Goal: Transaction & Acquisition: Purchase product/service

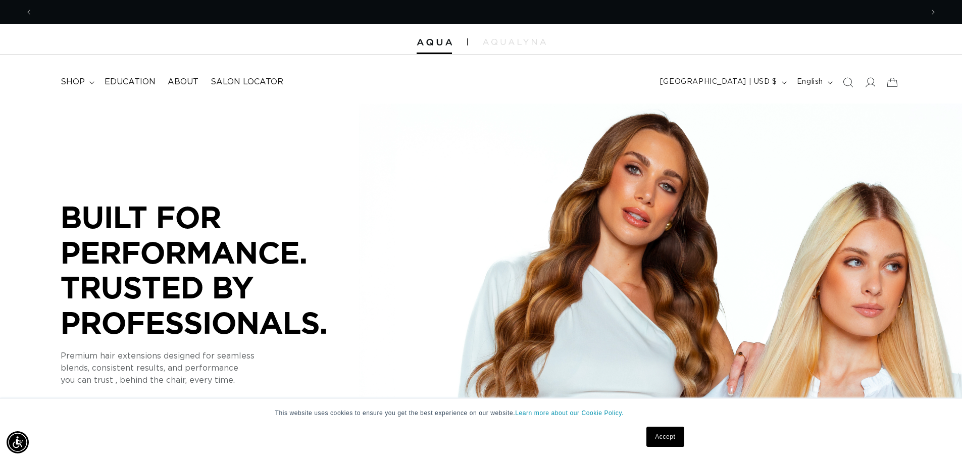
scroll to position [0, 1781]
click at [78, 84] on span "shop" at bounding box center [73, 82] width 24 height 11
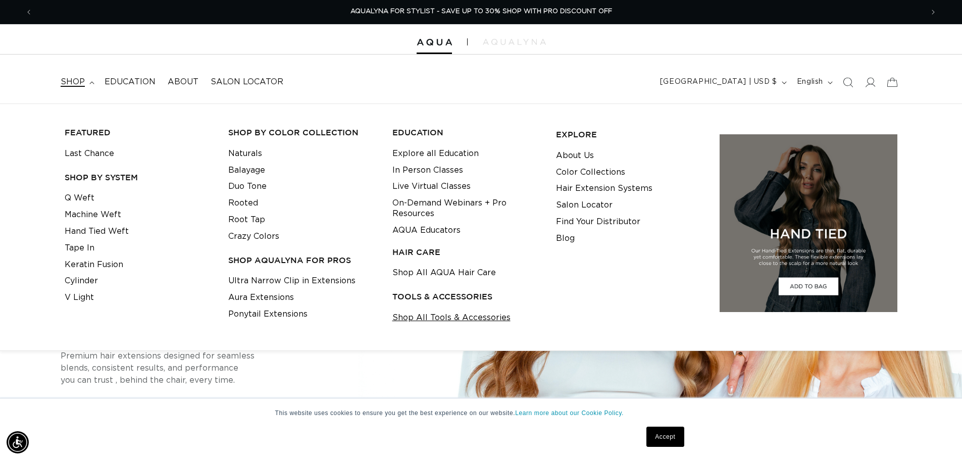
click at [436, 313] on link "Shop All Tools & Accessories" at bounding box center [451, 318] width 118 height 17
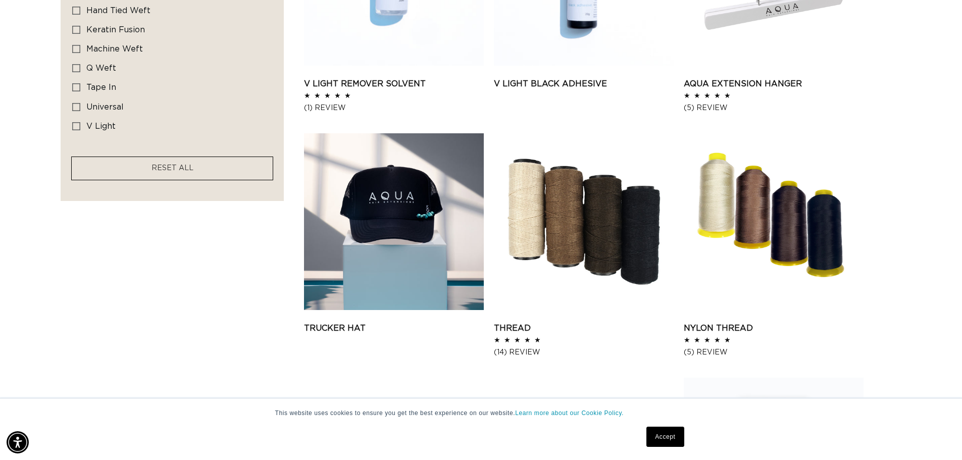
scroll to position [0, 890]
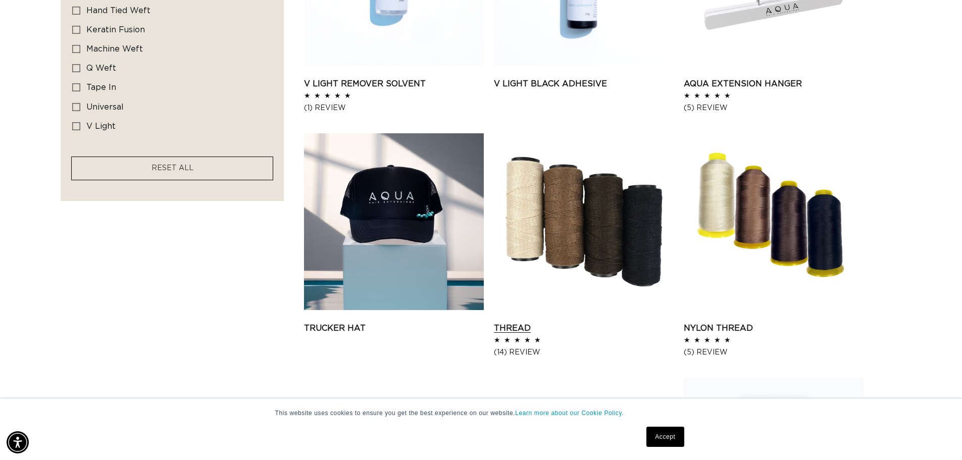
click at [555, 322] on link "Thread" at bounding box center [584, 328] width 180 height 12
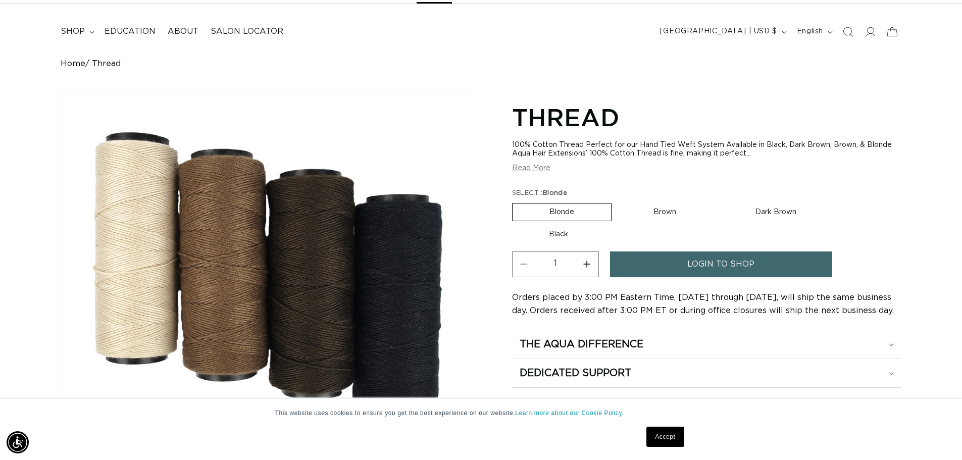
scroll to position [0, 890]
click at [755, 210] on label "Dark Brown Variant sold out or unavailable" at bounding box center [776, 212] width 115 height 17
click at [719, 201] on input "Dark Brown Variant sold out or unavailable" at bounding box center [718, 201] width 1 height 1
radio input "true"
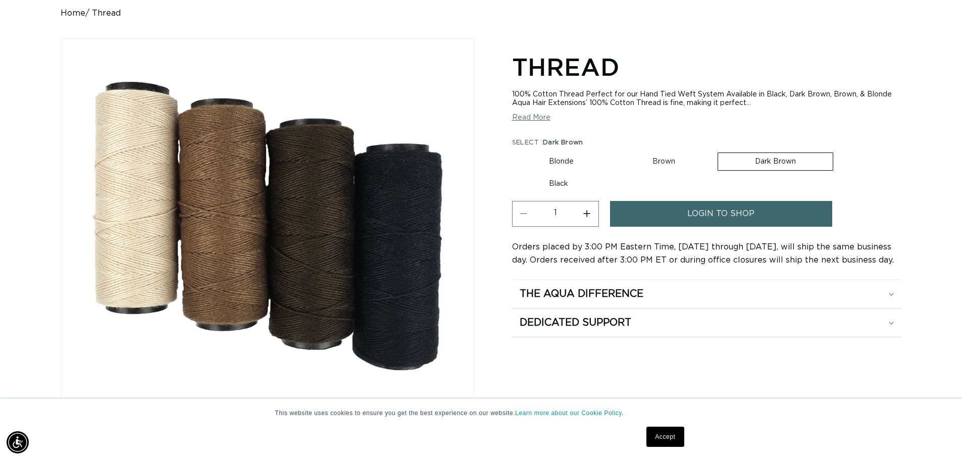
scroll to position [0, 1781]
click at [732, 221] on span "login to shop" at bounding box center [720, 214] width 67 height 26
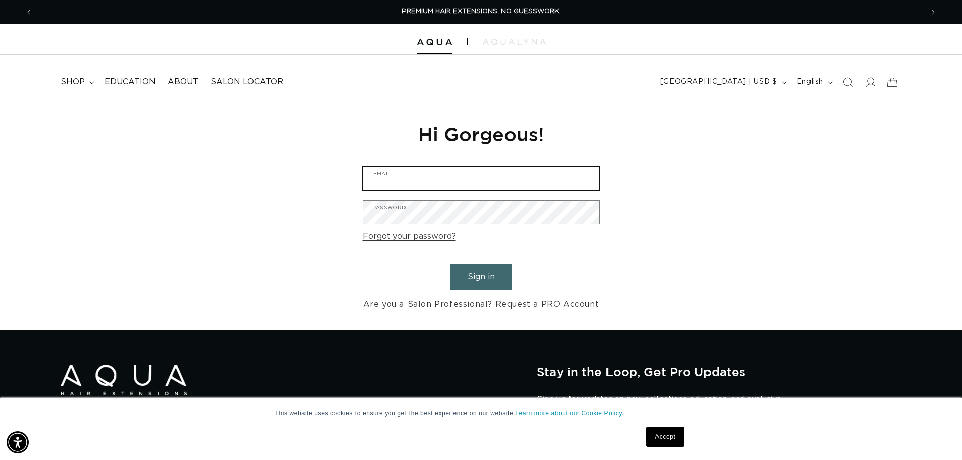
click at [475, 184] on input "Email" at bounding box center [481, 178] width 236 height 23
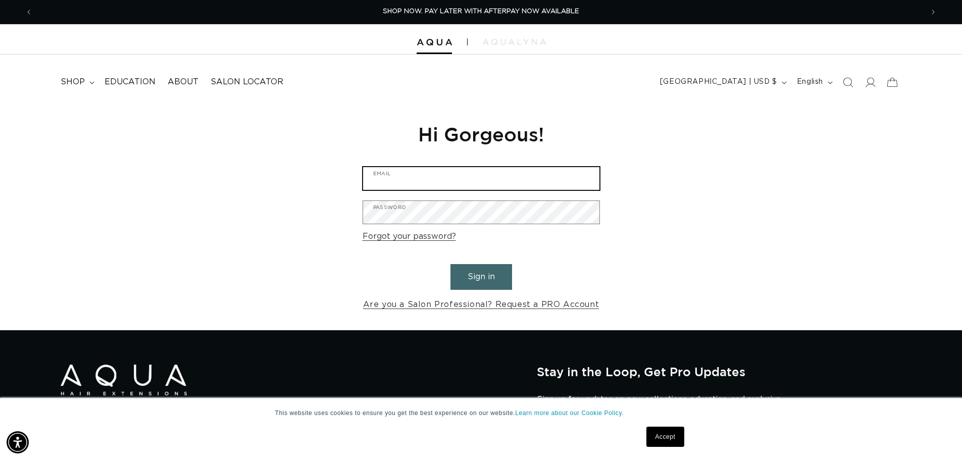
click at [475, 184] on input "Email" at bounding box center [481, 178] width 236 height 23
click at [408, 177] on input "Email" at bounding box center [481, 178] width 236 height 23
click at [401, 186] on input "Email" at bounding box center [481, 178] width 236 height 23
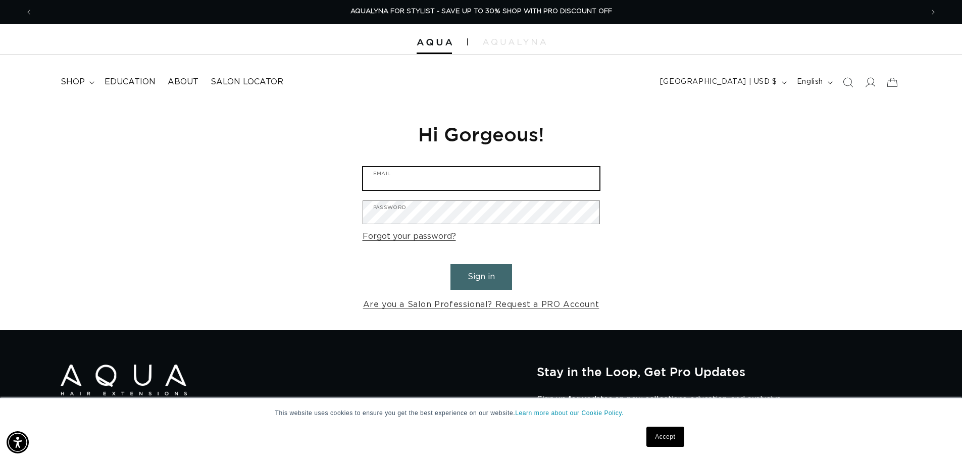
click at [401, 186] on input "Email" at bounding box center [481, 178] width 236 height 23
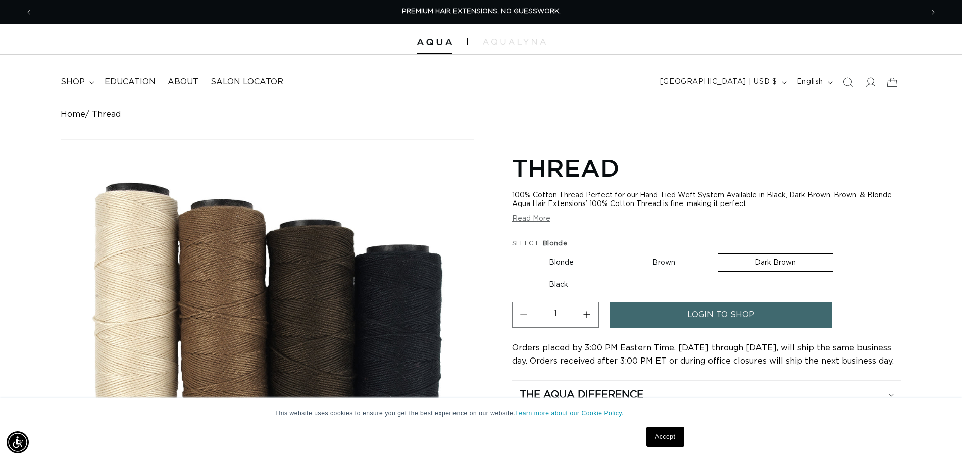
click at [75, 93] on summary "shop" at bounding box center [77, 82] width 44 height 23
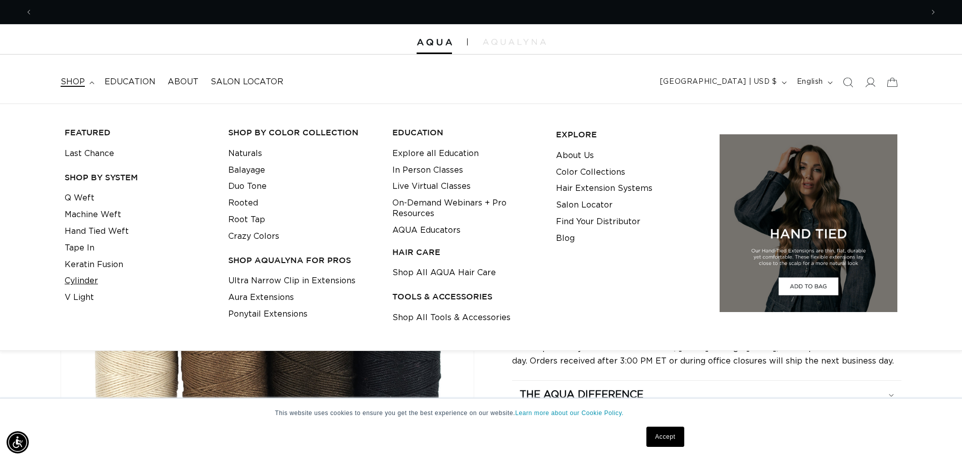
scroll to position [0, 890]
click at [92, 284] on link "Cylinder" at bounding box center [81, 281] width 33 height 17
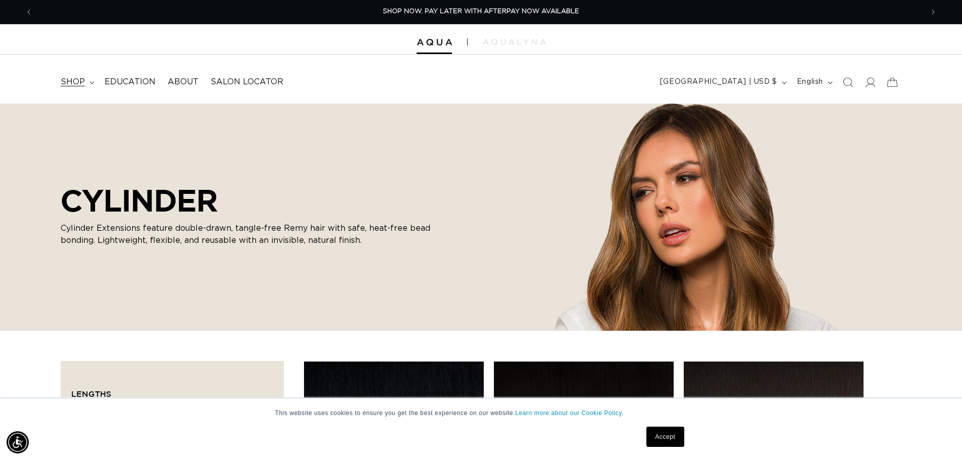
click at [89, 83] on icon at bounding box center [91, 82] width 5 height 3
click at [840, 88] on span "Search" at bounding box center [848, 82] width 22 height 22
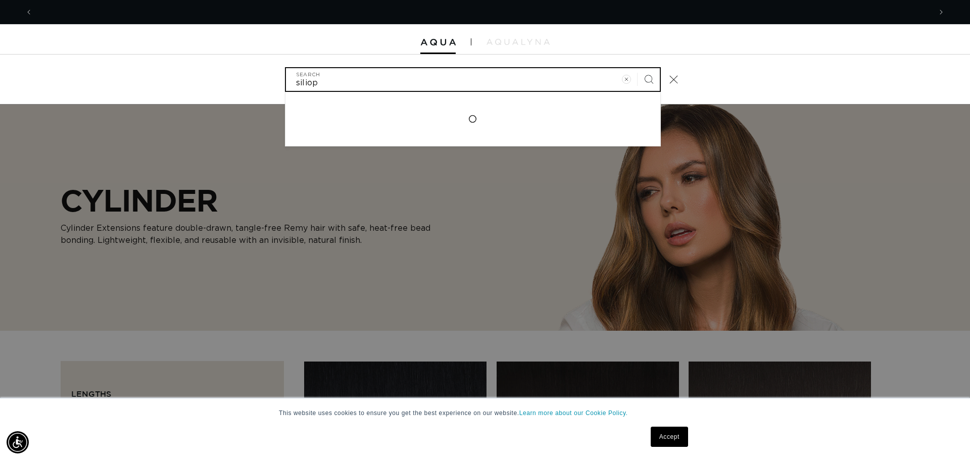
scroll to position [0, 898]
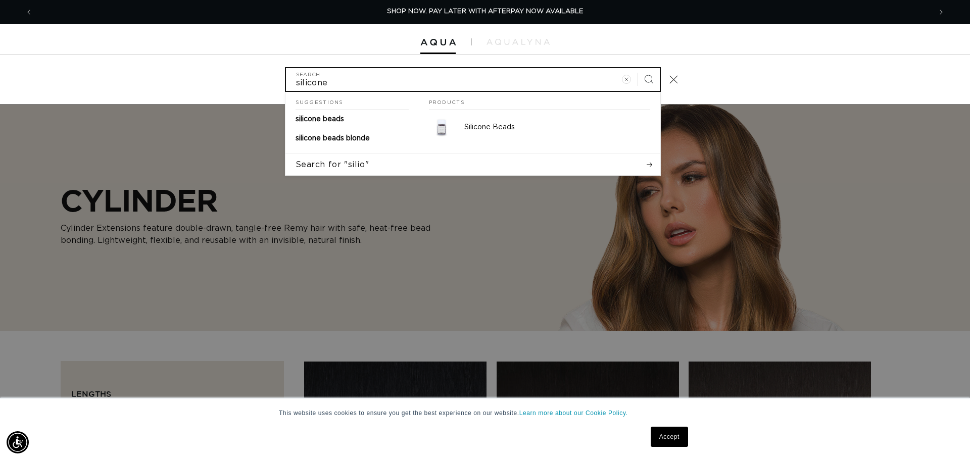
type input "silicone"
click at [637, 68] on button "Search" at bounding box center [648, 79] width 22 height 22
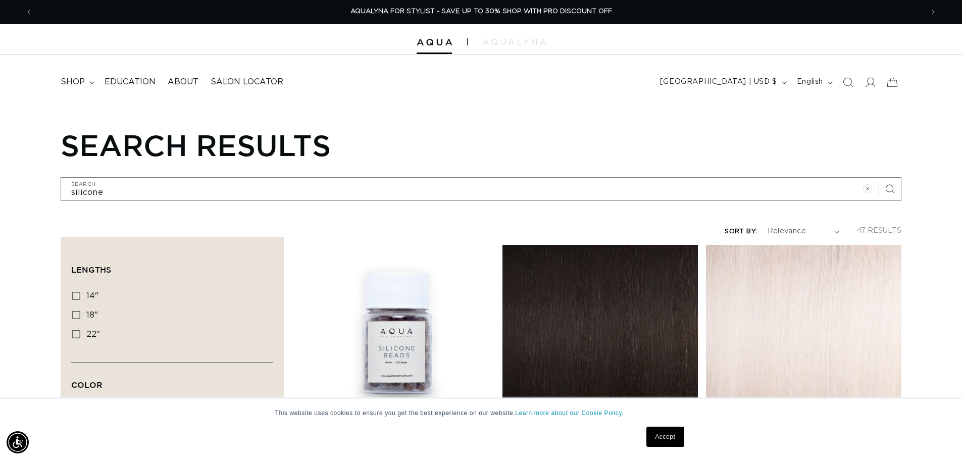
click at [381, 434] on link "Silicone Beads" at bounding box center [396, 440] width 195 height 12
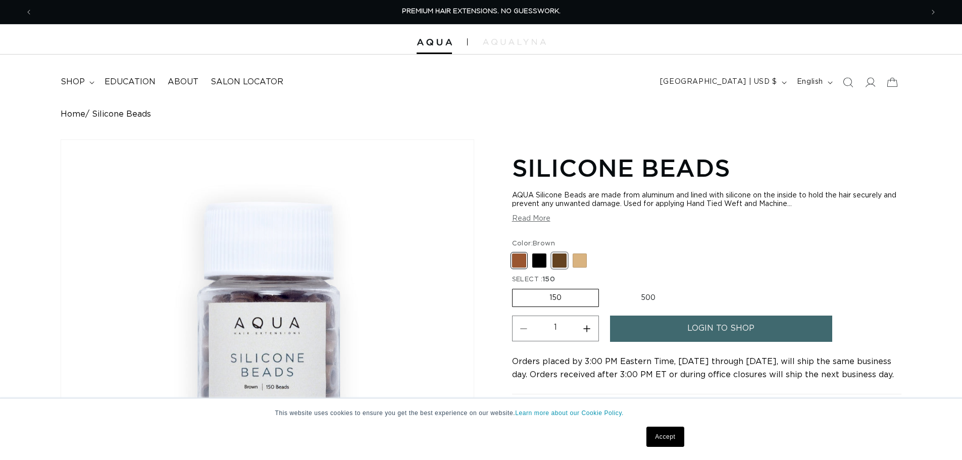
click at [556, 264] on span at bounding box center [559, 261] width 14 height 14
click at [515, 252] on input "Dark Brown Variant sold out or unavailable" at bounding box center [515, 251] width 1 height 1
radio input "true"
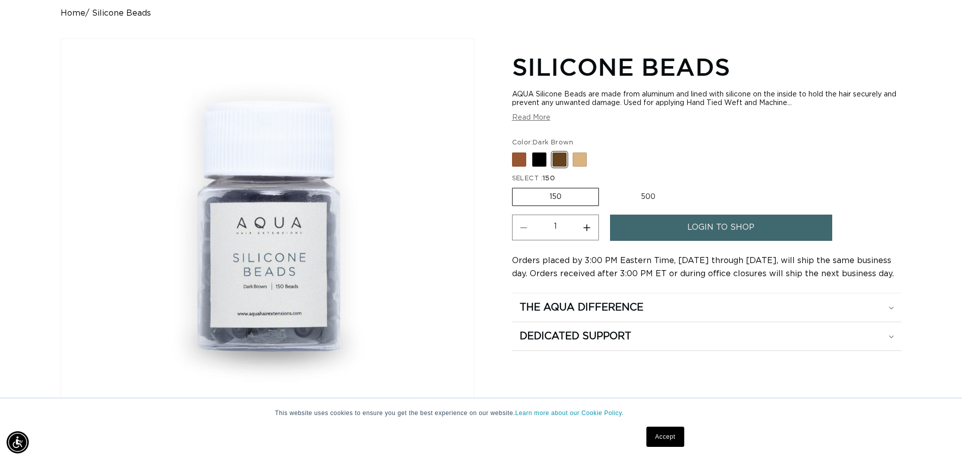
scroll to position [0, 1781]
click at [640, 196] on label "500 Variant sold out or unavailable" at bounding box center [648, 196] width 88 height 17
click at [604, 186] on input "500 Variant sold out or unavailable" at bounding box center [604, 186] width 1 height 1
radio input "true"
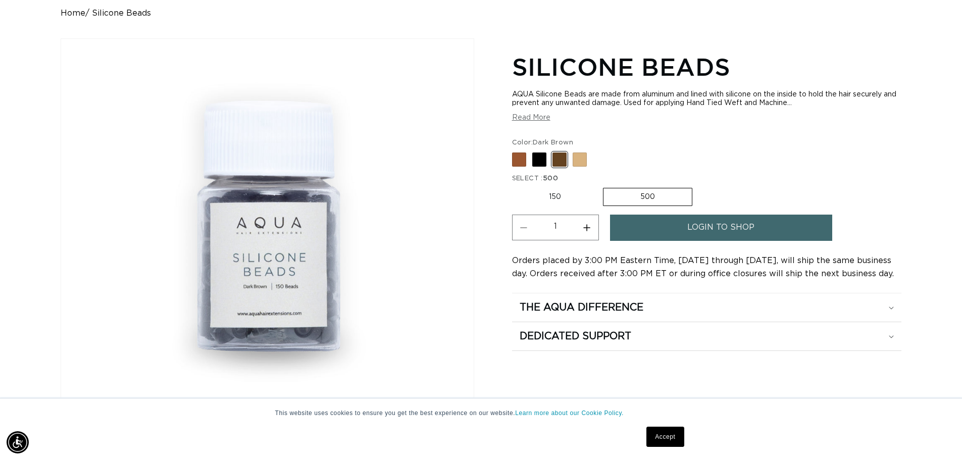
click at [560, 198] on label "150 Variant sold out or unavailable" at bounding box center [555, 196] width 86 height 17
click at [515, 186] on input "150 Variant sold out or unavailable" at bounding box center [515, 186] width 1 height 1
radio input "true"
click at [648, 201] on label "500 Variant sold out or unavailable" at bounding box center [648, 196] width 88 height 17
click at [604, 186] on input "500 Variant sold out or unavailable" at bounding box center [604, 186] width 1 height 1
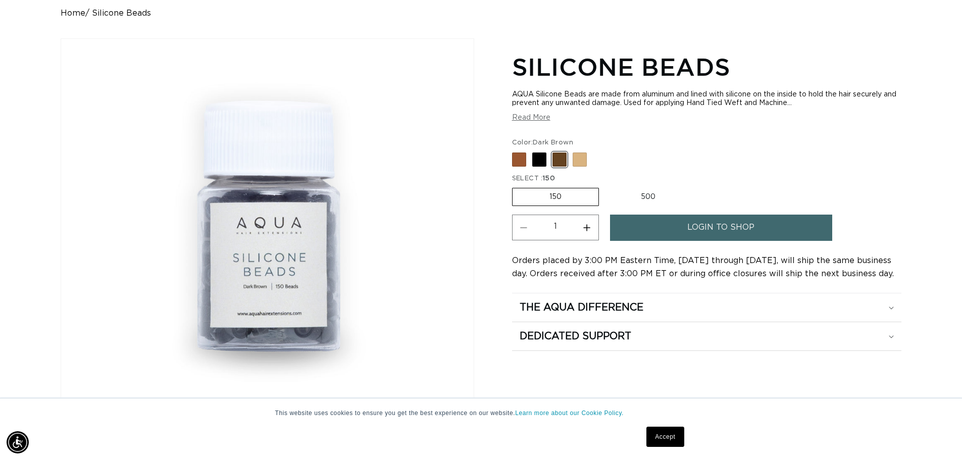
radio input "true"
click at [583, 197] on label "150 Variant sold out or unavailable" at bounding box center [555, 196] width 86 height 17
click at [515, 186] on input "150 Variant sold out or unavailable" at bounding box center [515, 186] width 1 height 1
radio input "true"
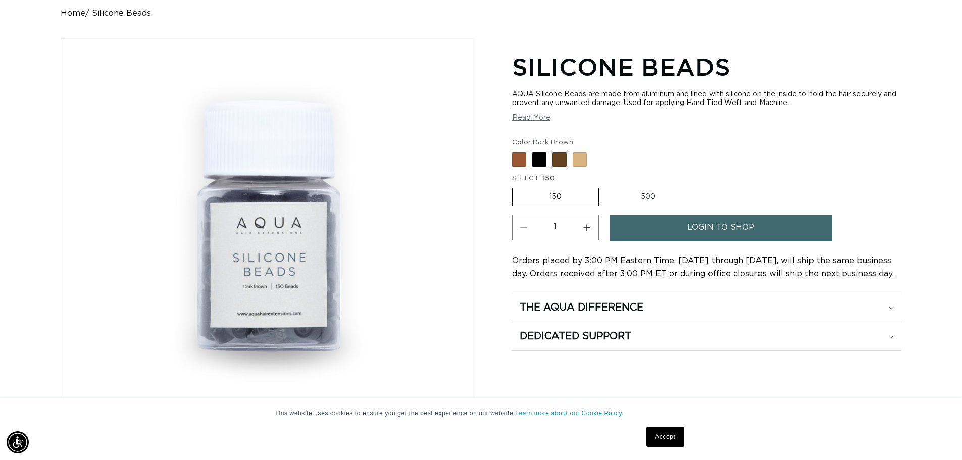
click at [650, 196] on label "500 Variant sold out or unavailable" at bounding box center [648, 196] width 88 height 17
click at [604, 186] on input "500 Variant sold out or unavailable" at bounding box center [604, 186] width 1 height 1
radio input "true"
click at [586, 197] on label "150 Variant sold out or unavailable" at bounding box center [555, 196] width 86 height 17
click at [515, 186] on input "150 Variant sold out or unavailable" at bounding box center [515, 186] width 1 height 1
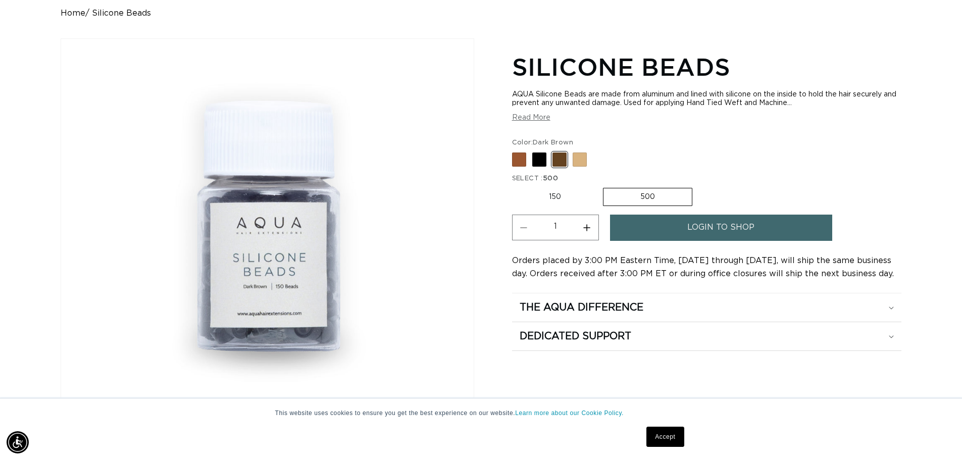
radio input "true"
click at [650, 224] on link "login to shop" at bounding box center [721, 228] width 222 height 26
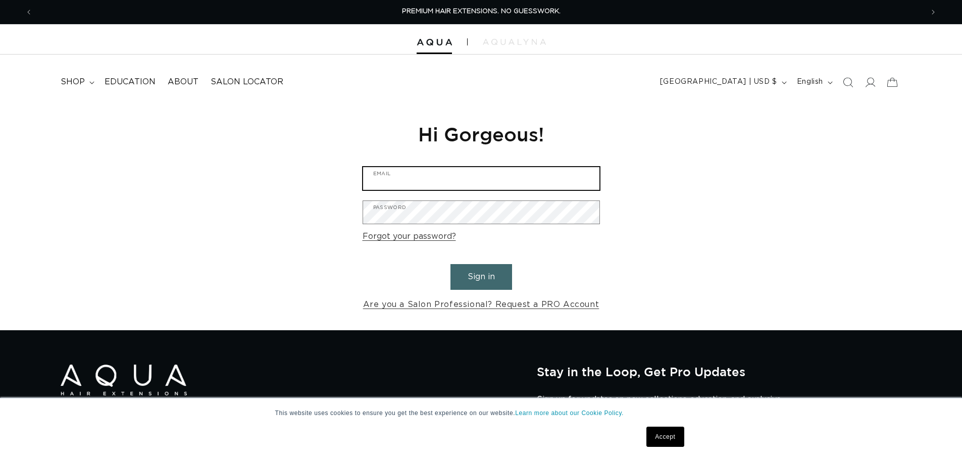
click at [516, 181] on input "Email" at bounding box center [481, 178] width 236 height 23
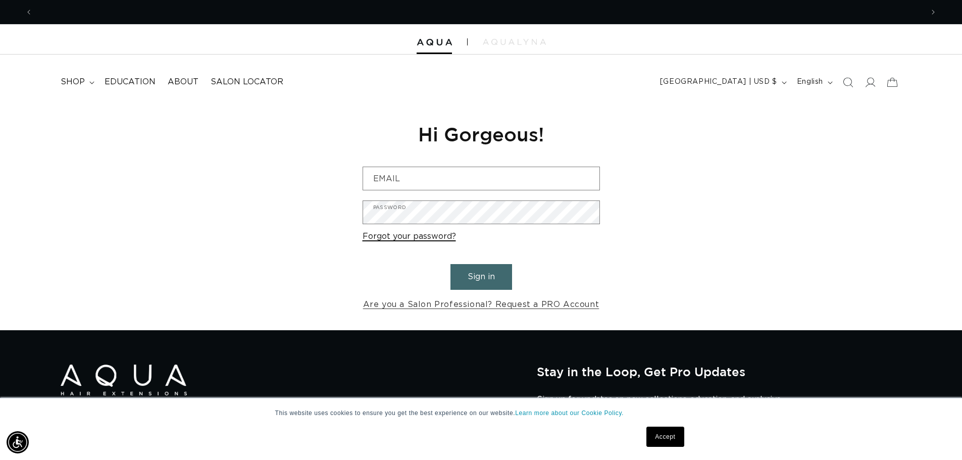
click at [410, 239] on link "Forgot your password?" at bounding box center [409, 236] width 93 height 15
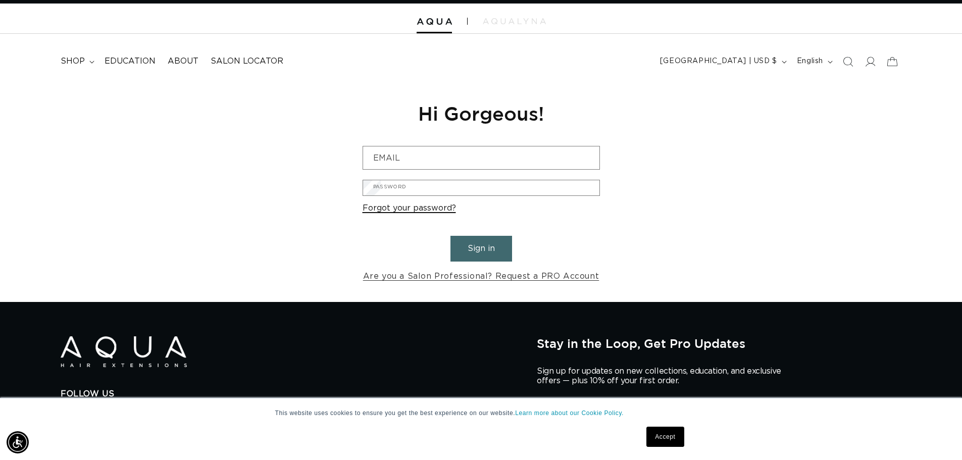
scroll to position [0, 890]
click at [0, 0] on input "Email" at bounding box center [0, 0] width 0 height 0
type input "[EMAIL_ADDRESS][DOMAIN_NAME]"
click at [0, 0] on button "Submit" at bounding box center [0, 0] width 0 height 0
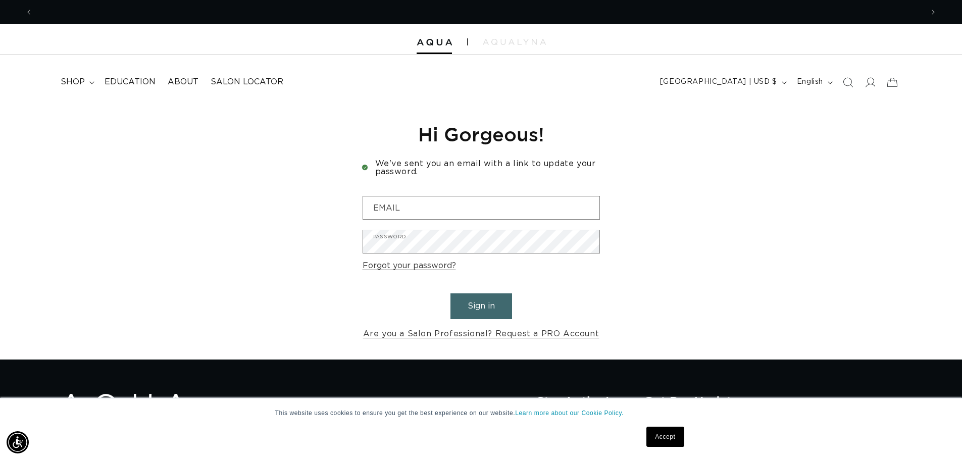
scroll to position [0, 890]
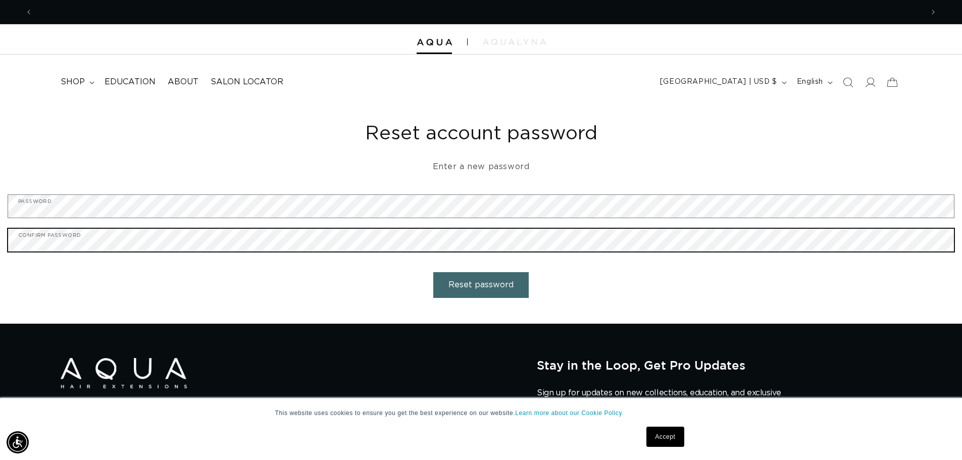
scroll to position [0, 1781]
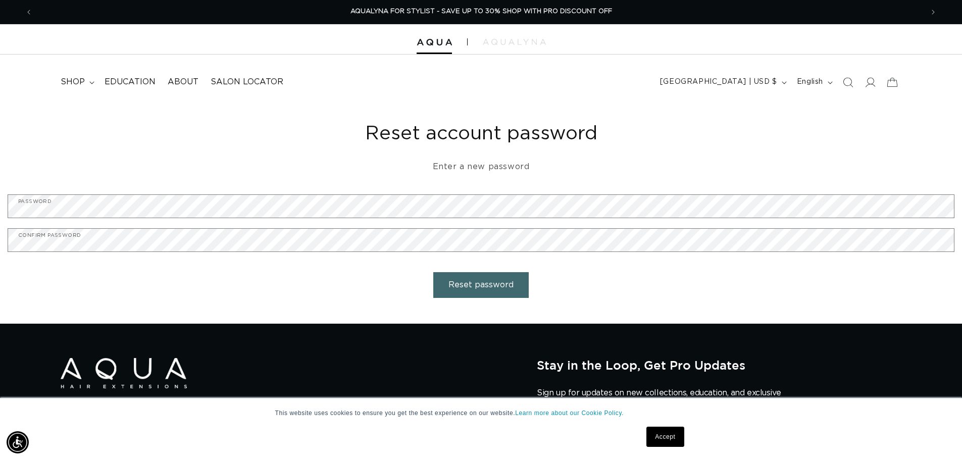
click at [472, 283] on button "Reset password" at bounding box center [480, 285] width 95 height 26
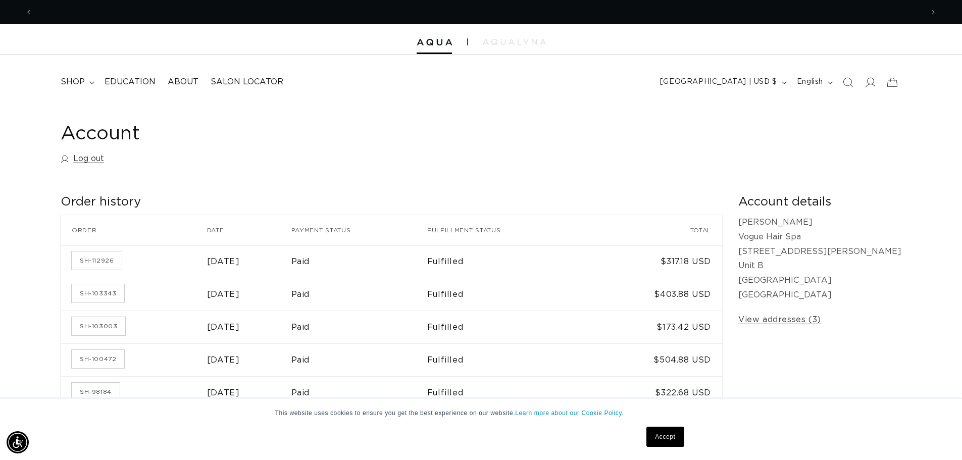
scroll to position [0, 890]
click at [892, 83] on icon at bounding box center [892, 82] width 24 height 24
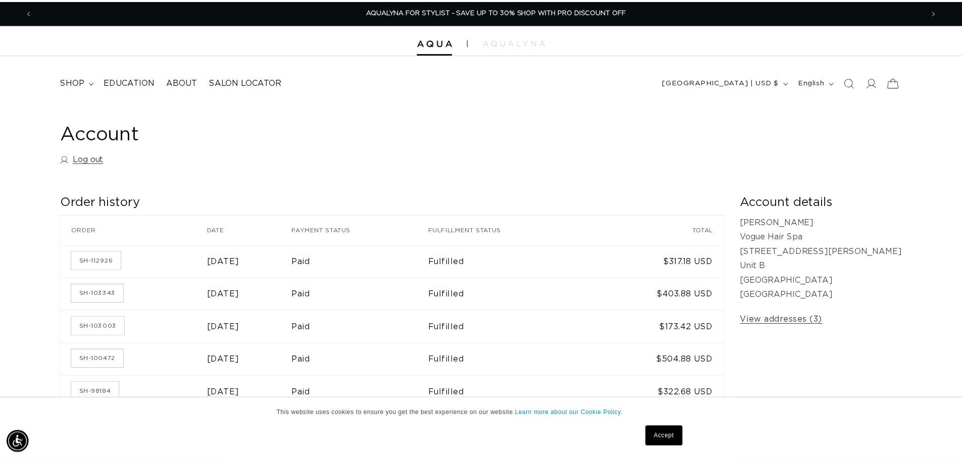
scroll to position [0, 1796]
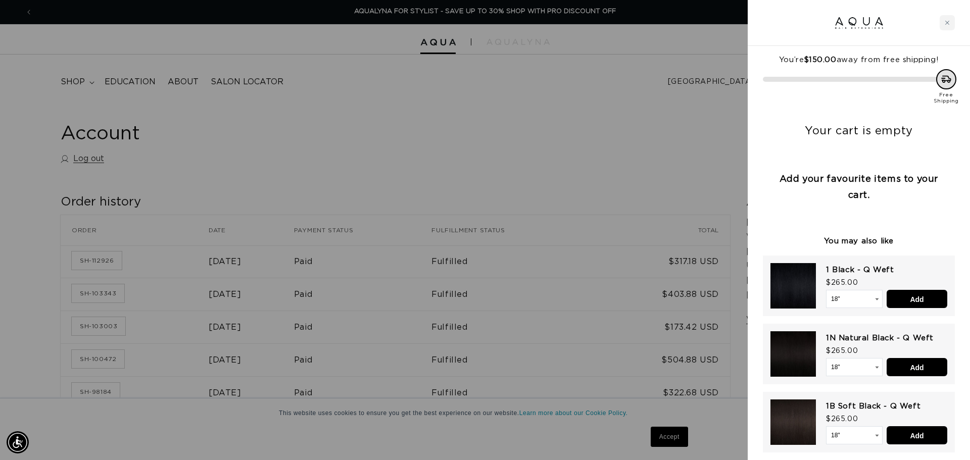
click at [663, 131] on div at bounding box center [485, 230] width 970 height 460
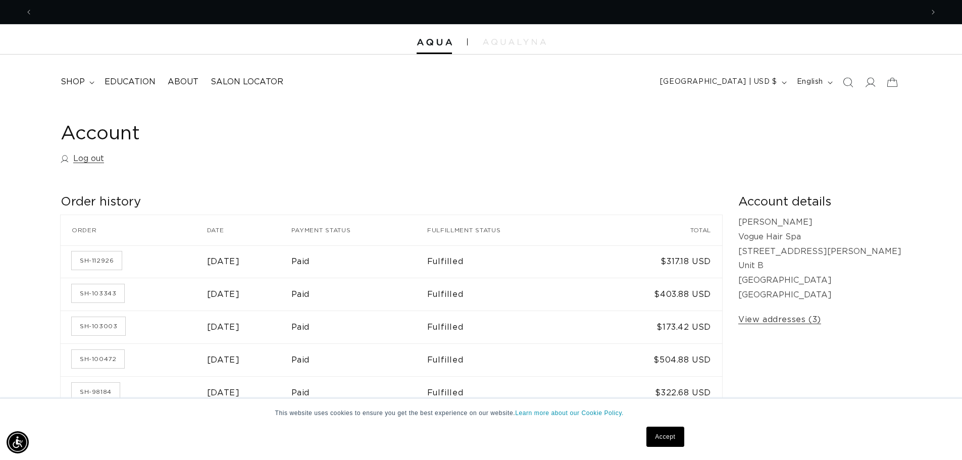
scroll to position [0, 0]
click at [86, 80] on summary "shop" at bounding box center [77, 82] width 44 height 23
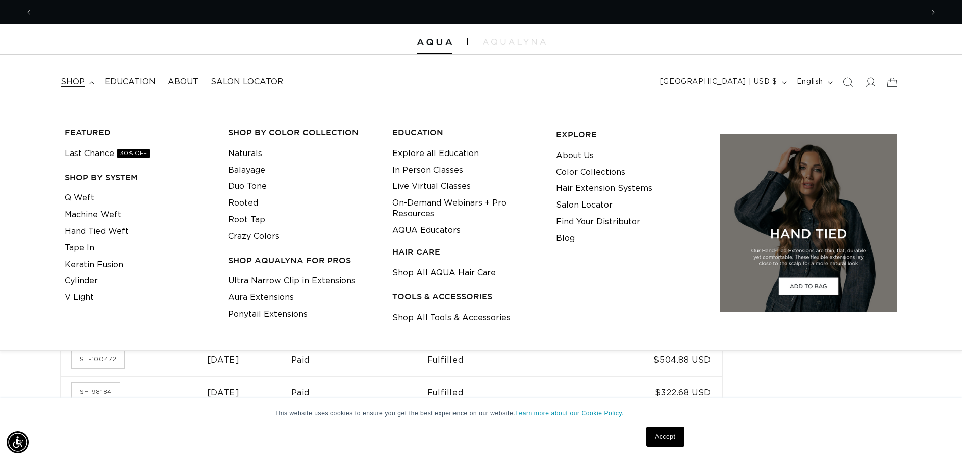
scroll to position [0, 890]
click at [425, 315] on link "Shop All Tools & Accessories" at bounding box center [451, 318] width 118 height 17
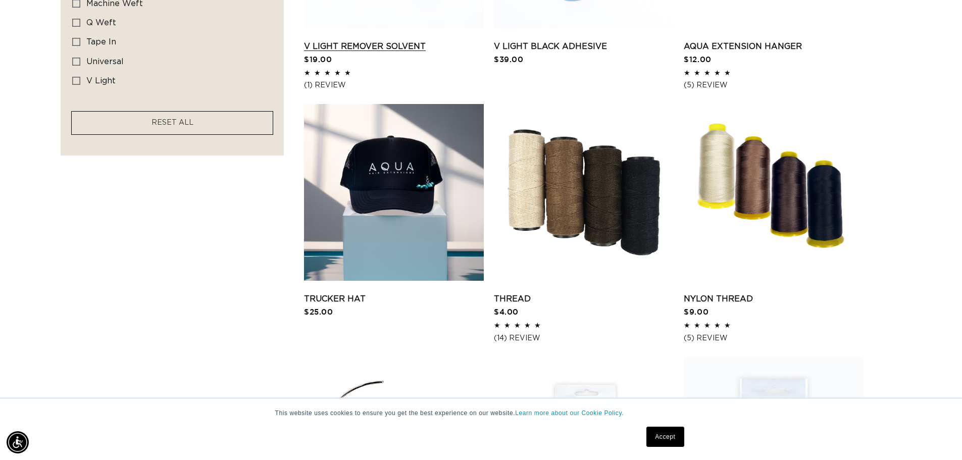
scroll to position [808, 0]
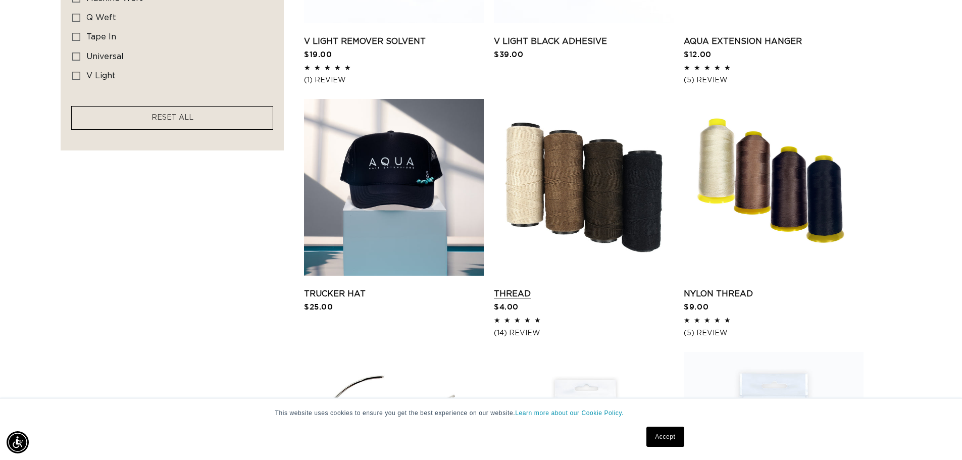
click at [580, 288] on link "Thread" at bounding box center [584, 294] width 180 height 12
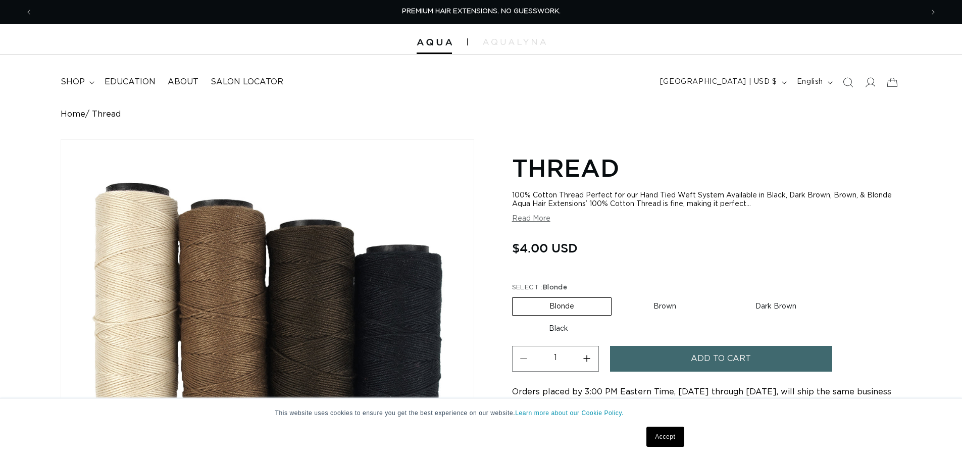
click at [754, 300] on label "Dark Brown Variant sold out or unavailable" at bounding box center [776, 306] width 115 height 17
click at [719, 296] on input "Dark Brown Variant sold out or unavailable" at bounding box center [718, 295] width 1 height 1
radio input "true"
click at [702, 352] on span "Add to cart" at bounding box center [721, 359] width 60 height 26
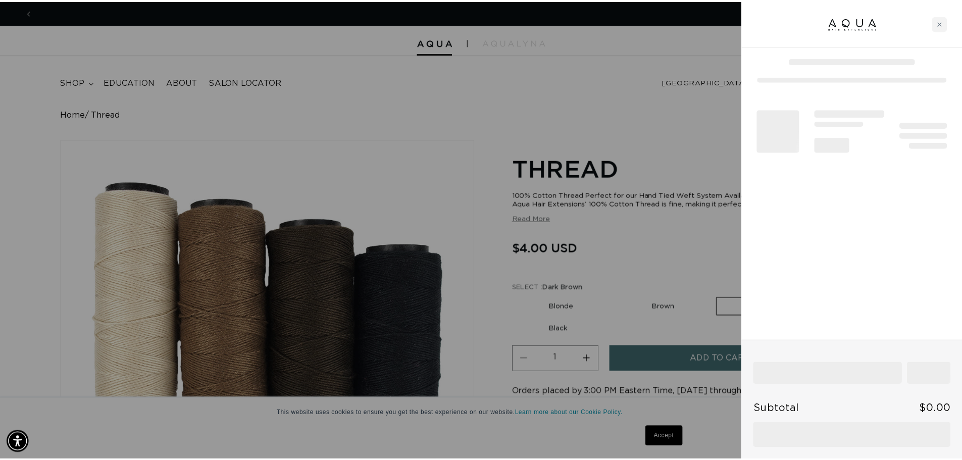
scroll to position [0, 898]
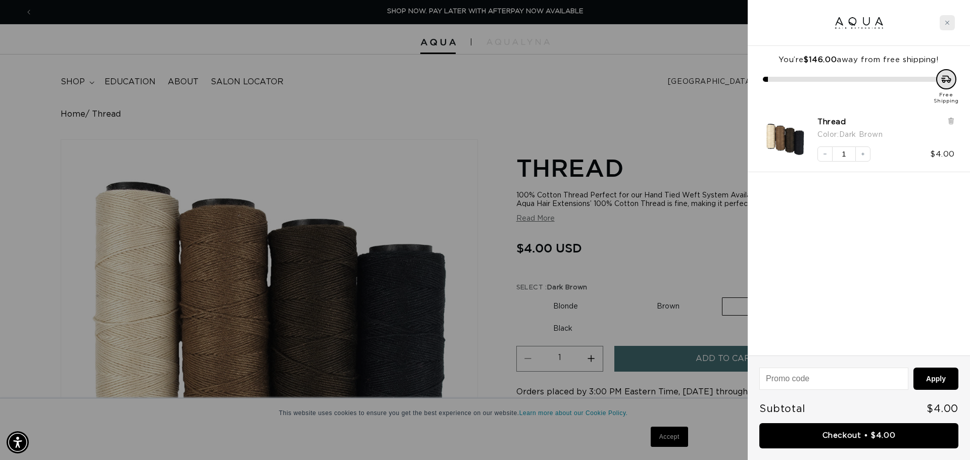
click at [951, 17] on div "Close cart" at bounding box center [946, 22] width 15 height 15
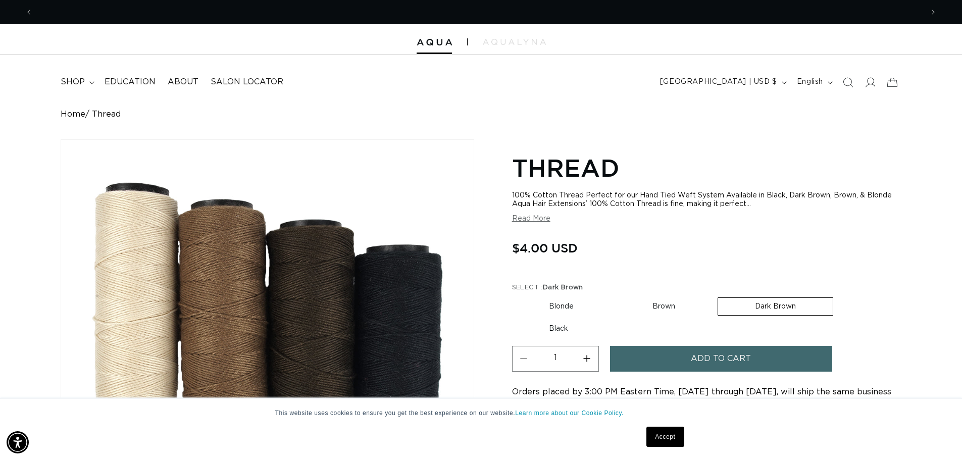
scroll to position [0, 1781]
click at [94, 85] on summary "shop" at bounding box center [77, 82] width 44 height 23
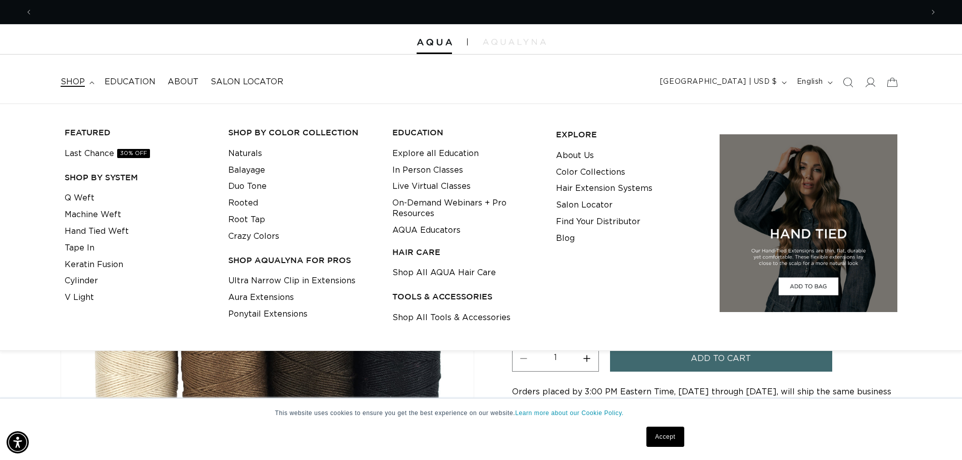
scroll to position [0, 0]
click at [407, 312] on link "Shop All Tools & Accessories" at bounding box center [451, 318] width 118 height 17
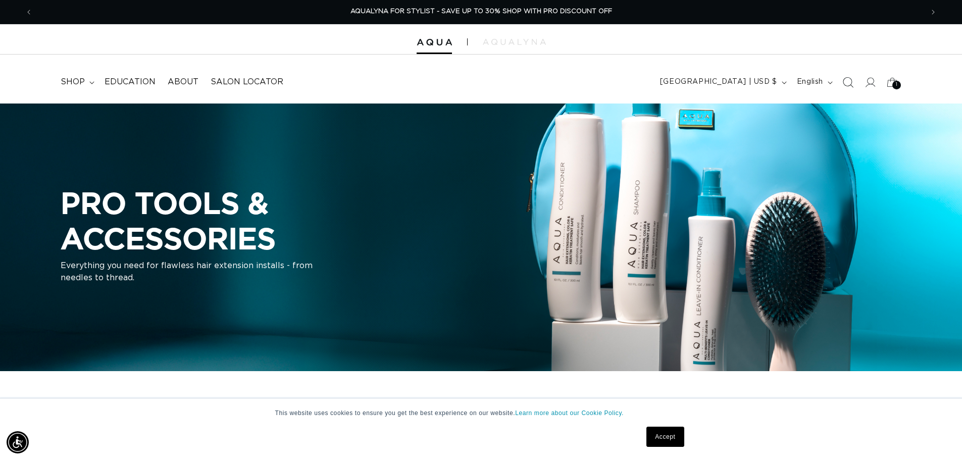
click at [839, 80] on span "Search" at bounding box center [848, 82] width 22 height 22
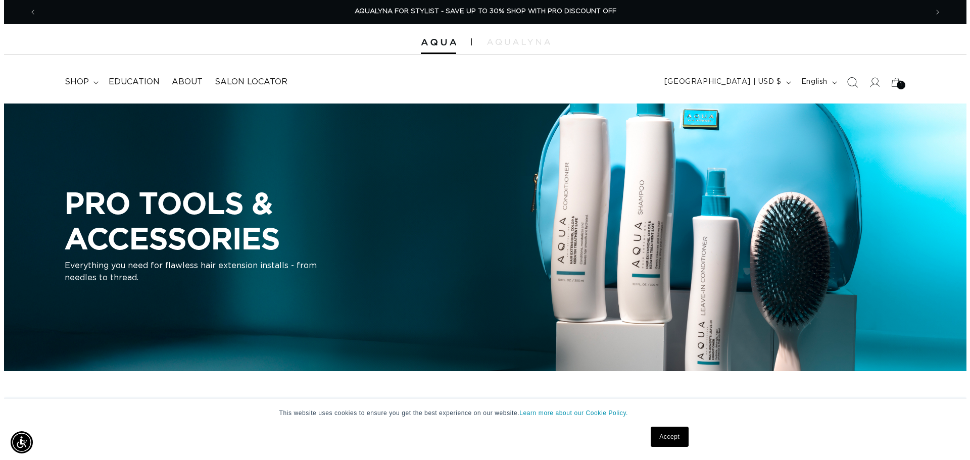
scroll to position [0, 1796]
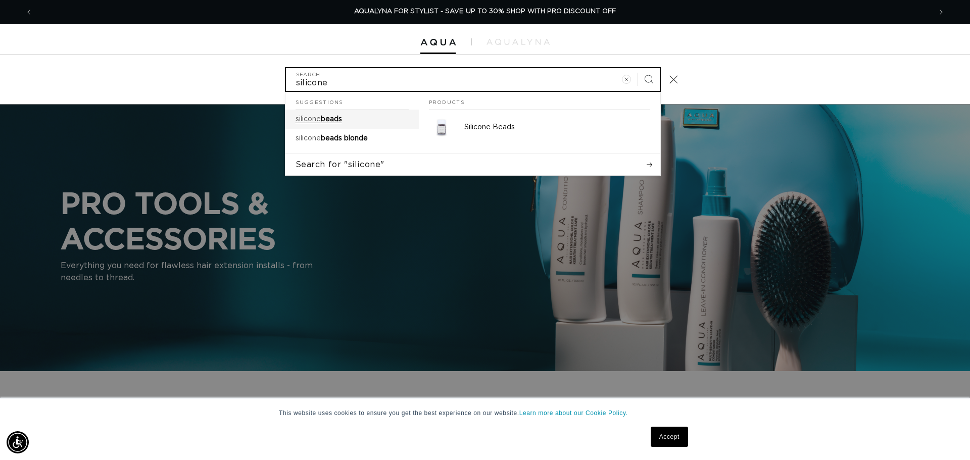
type input "silicone"
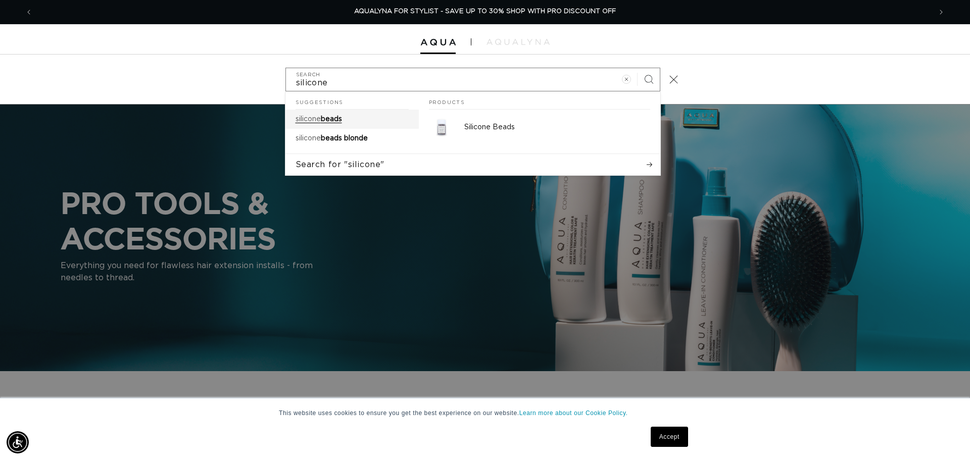
click at [361, 113] on link "silicone beads" at bounding box center [351, 119] width 133 height 19
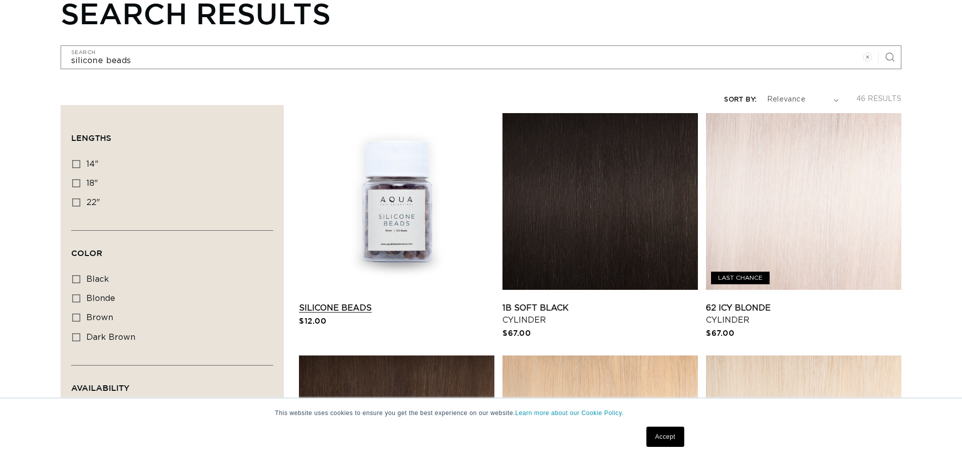
scroll to position [151, 0]
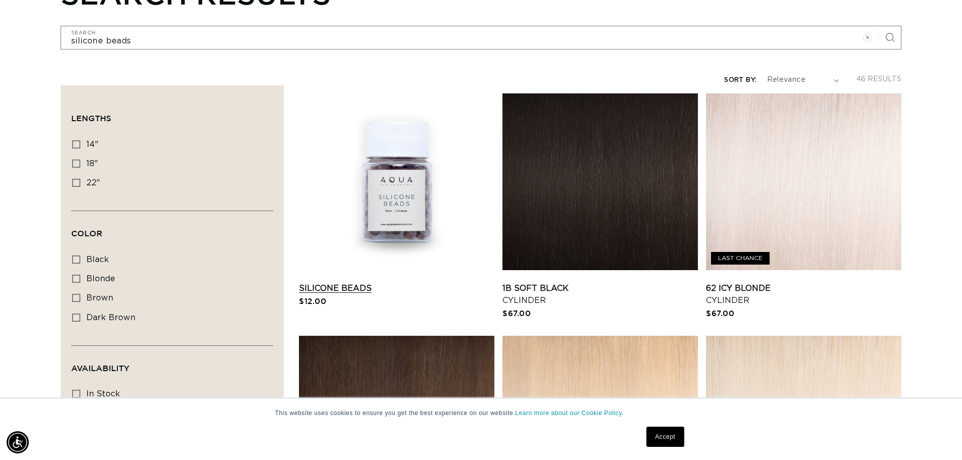
click at [425, 282] on link "Silicone Beads" at bounding box center [396, 288] width 195 height 12
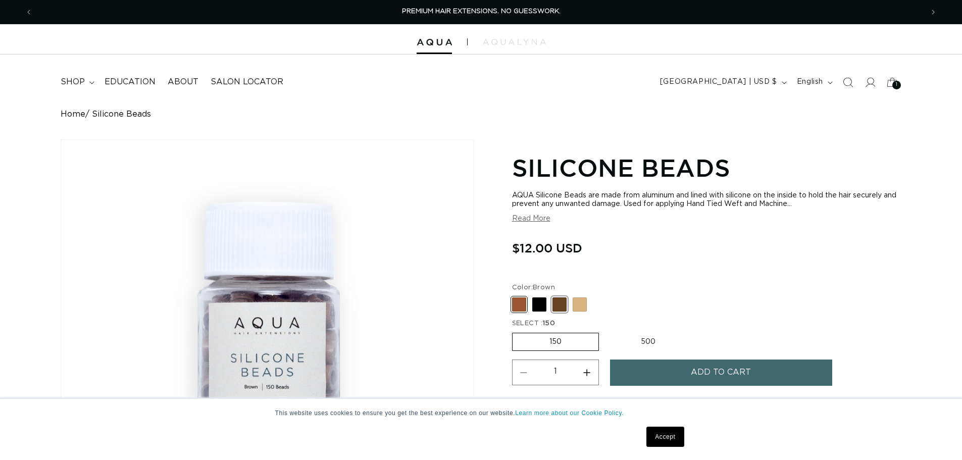
click at [555, 301] on span at bounding box center [559, 304] width 14 height 14
click at [515, 296] on input "Dark Brown Variant sold out or unavailable" at bounding box center [515, 295] width 1 height 1
radio input "true"
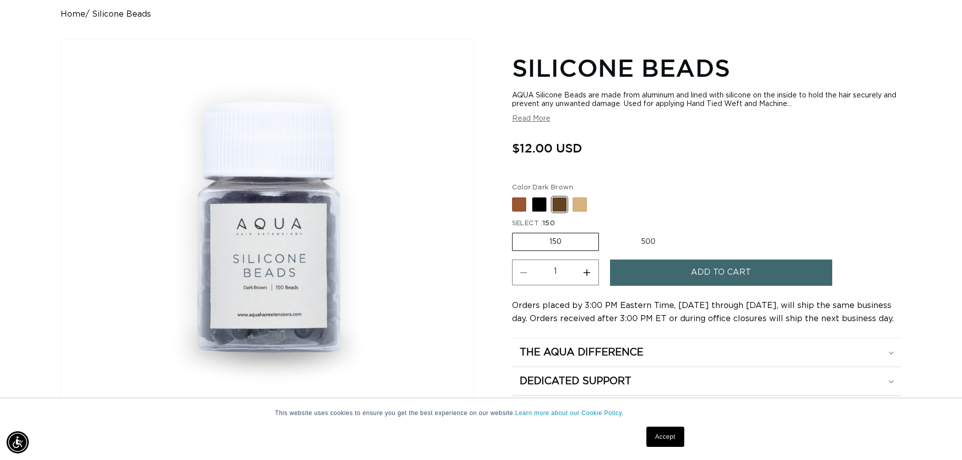
scroll to position [101, 0]
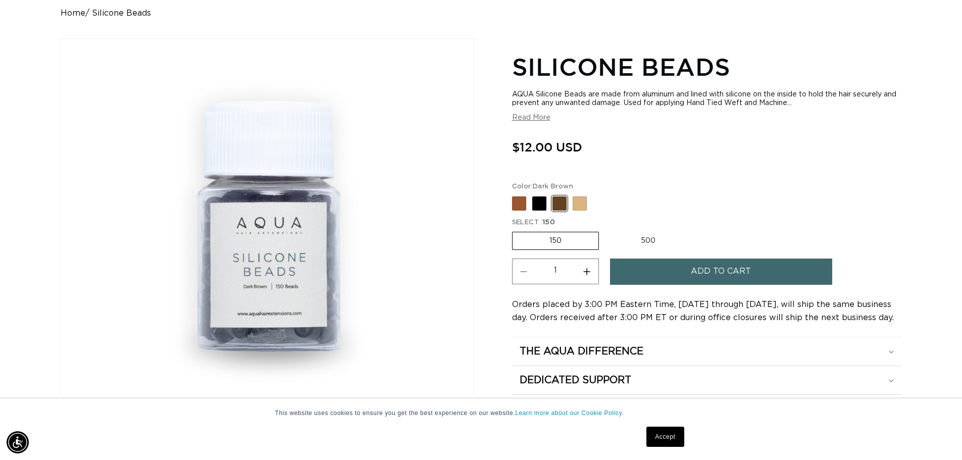
click at [646, 286] on div "Add to cart" at bounding box center [739, 275] width 259 height 32
click at [647, 272] on button "Add to cart" at bounding box center [721, 272] width 222 height 26
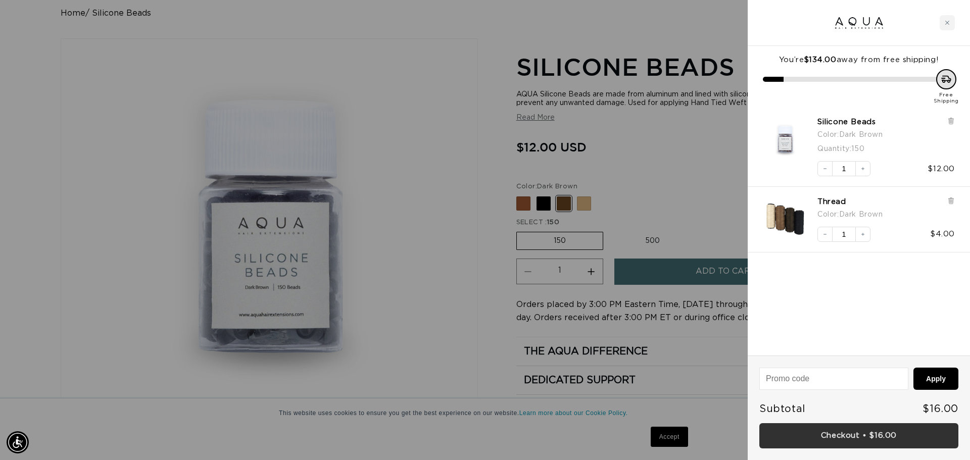
scroll to position [0, 1796]
click at [865, 435] on link "Checkout • $16.00" at bounding box center [858, 436] width 199 height 26
